Goal: Transaction & Acquisition: Purchase product/service

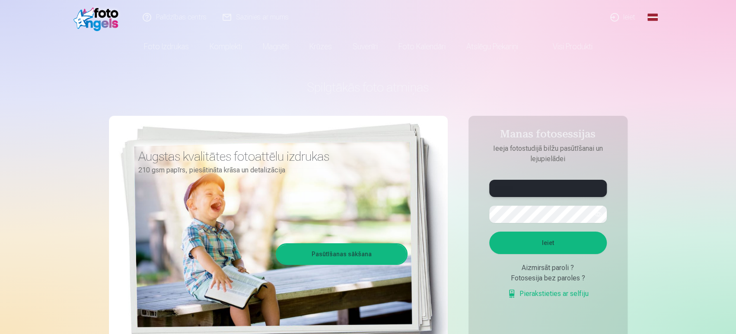
click at [549, 192] on input "*******" at bounding box center [548, 188] width 118 height 17
type input "**********"
click at [600, 215] on button "button" at bounding box center [598, 214] width 16 height 16
click at [547, 244] on button "Ieiet" at bounding box center [548, 243] width 118 height 22
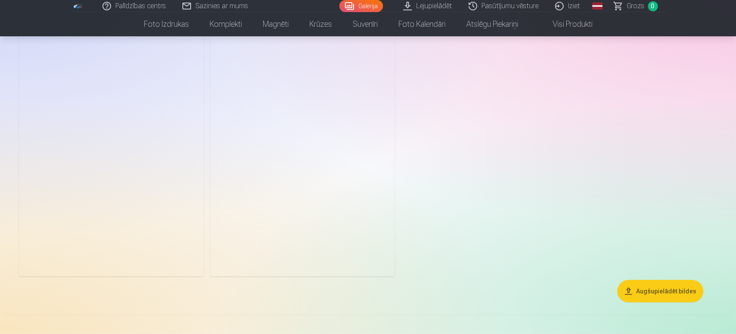
scroll to position [1469, 0]
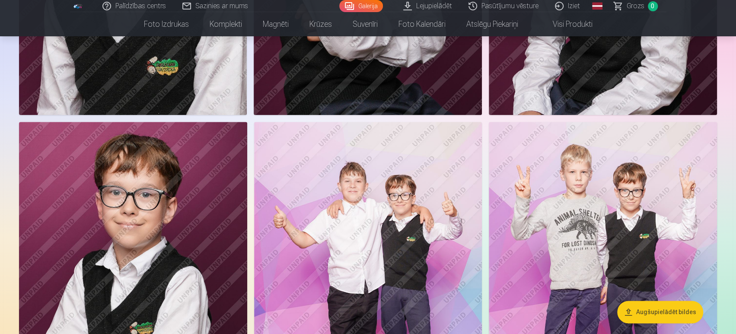
click at [379, 208] on img at bounding box center [368, 293] width 228 height 342
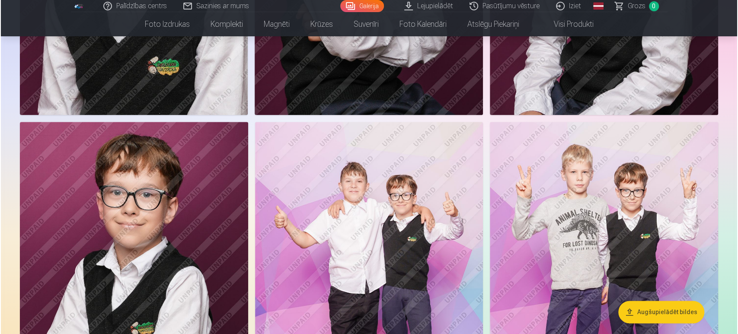
scroll to position [649, 0]
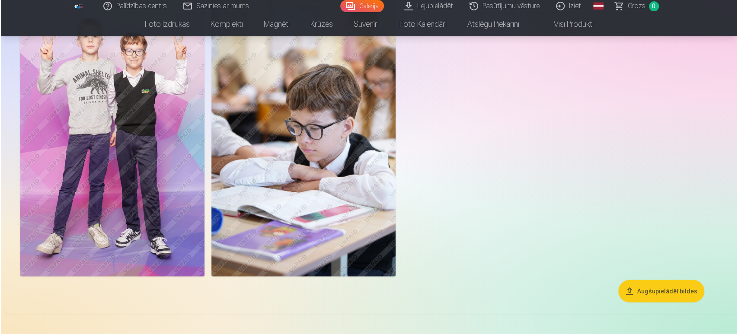
scroll to position [1513, 0]
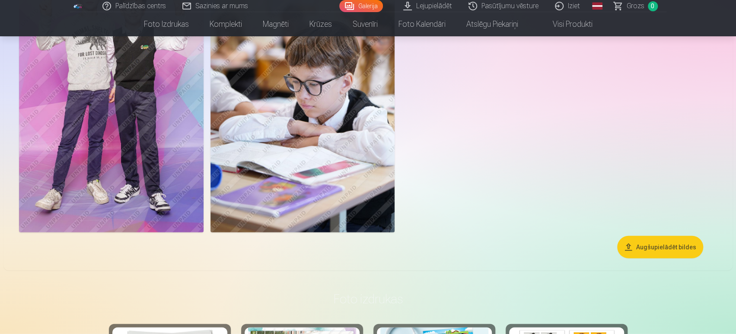
click at [141, 165] on img at bounding box center [111, 94] width 185 height 277
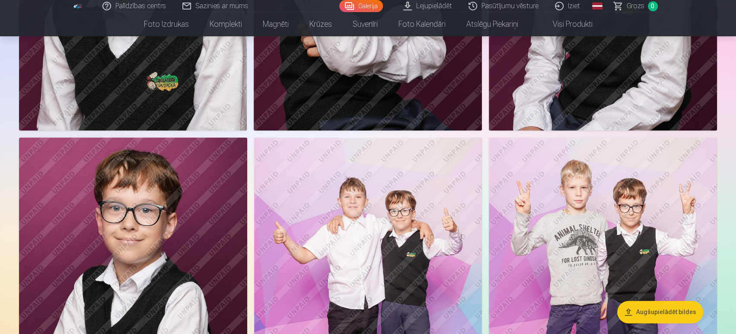
scroll to position [735, 0]
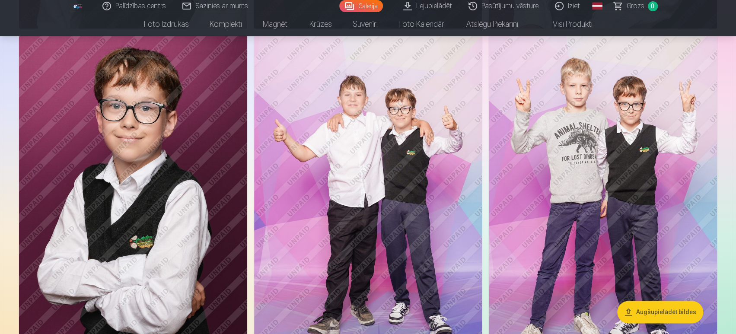
click at [392, 132] on img at bounding box center [368, 206] width 228 height 342
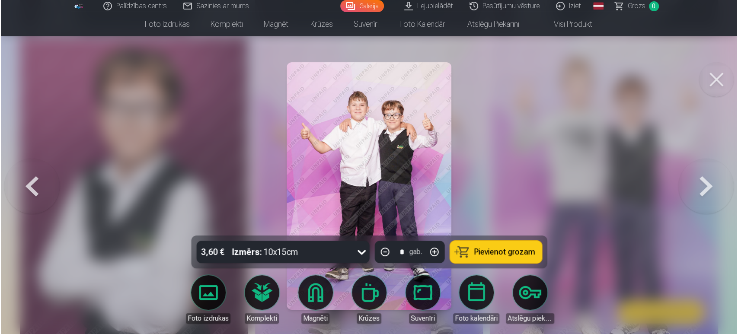
scroll to position [736, 0]
click at [361, 250] on icon at bounding box center [361, 252] width 14 height 14
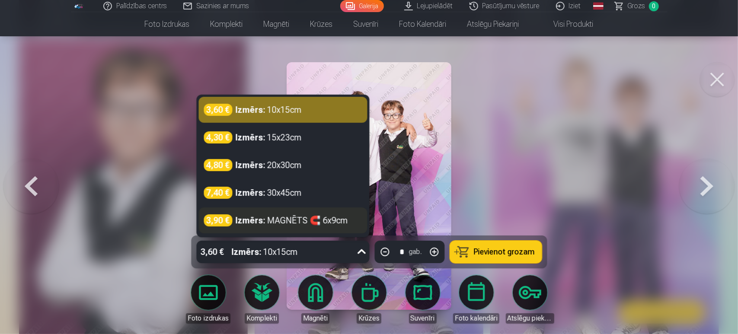
click at [317, 219] on div "Izmērs : MAGNĒTS 🧲 6x9cm" at bounding box center [292, 220] width 112 height 12
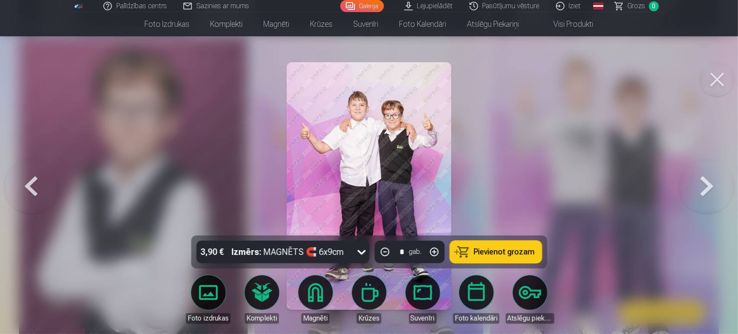
click at [363, 253] on icon at bounding box center [361, 252] width 8 height 5
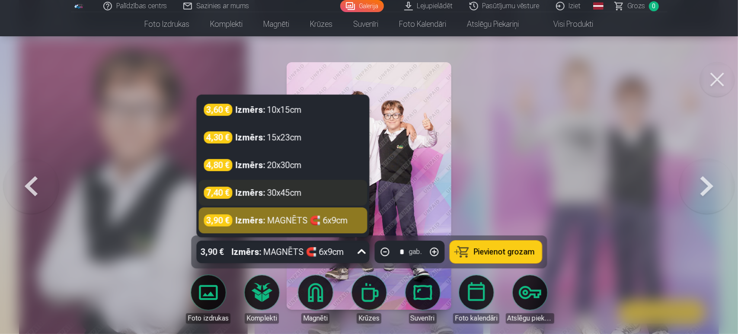
click at [307, 194] on div "7,40 € Izmērs : 30x45cm" at bounding box center [283, 193] width 158 height 12
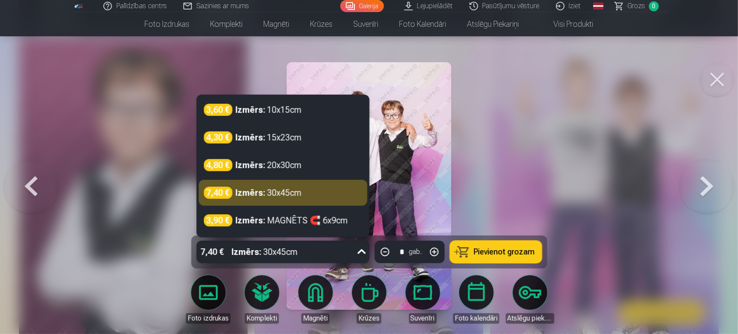
click at [366, 246] on icon at bounding box center [361, 252] width 14 height 14
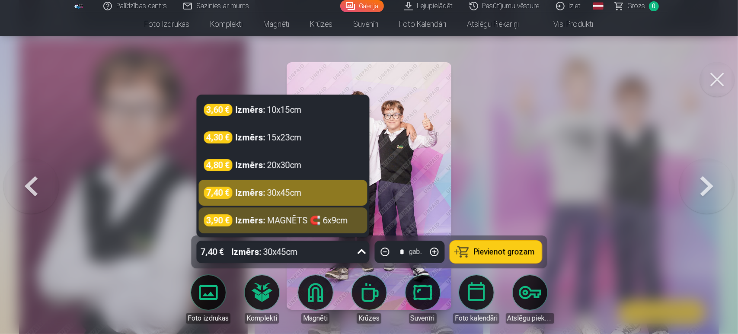
click at [45, 193] on button at bounding box center [30, 186] width 55 height 82
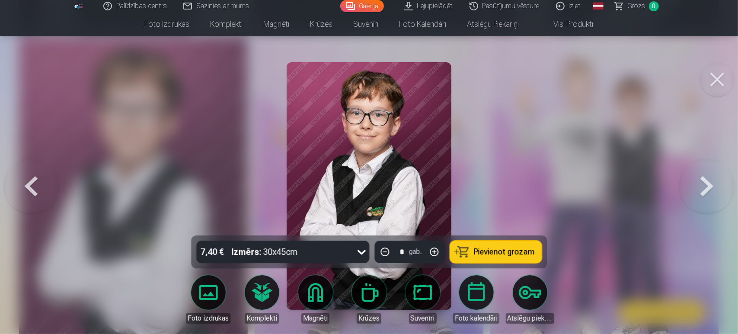
click at [725, 188] on button at bounding box center [706, 186] width 55 height 82
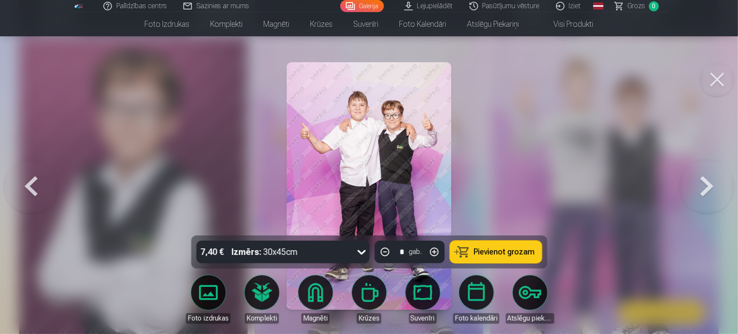
click at [716, 76] on button at bounding box center [717, 79] width 35 height 35
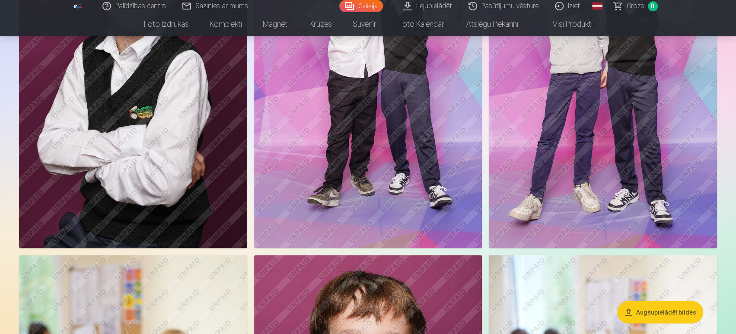
scroll to position [1037, 0]
